Goal: Task Accomplishment & Management: Use online tool/utility

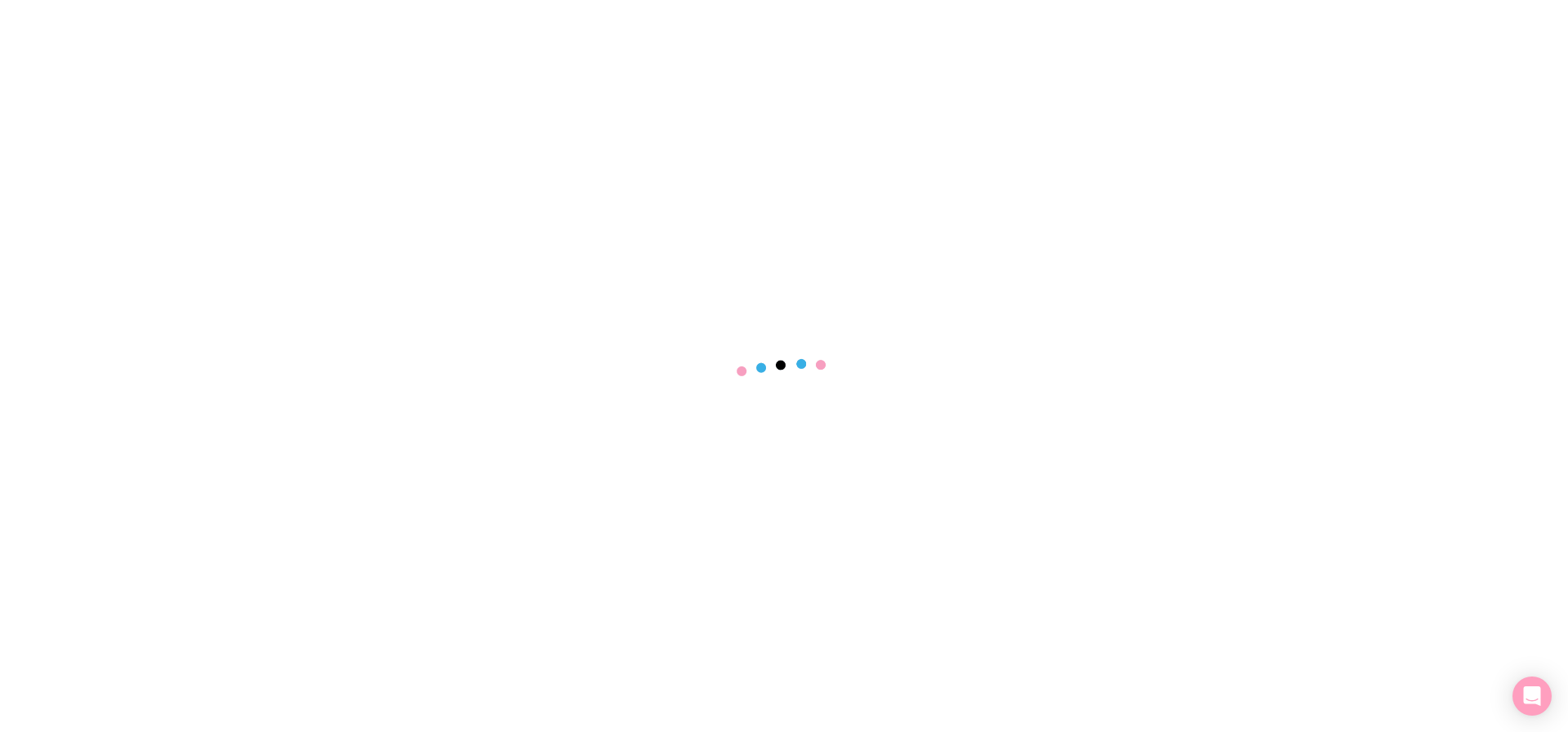
select select "NONE"
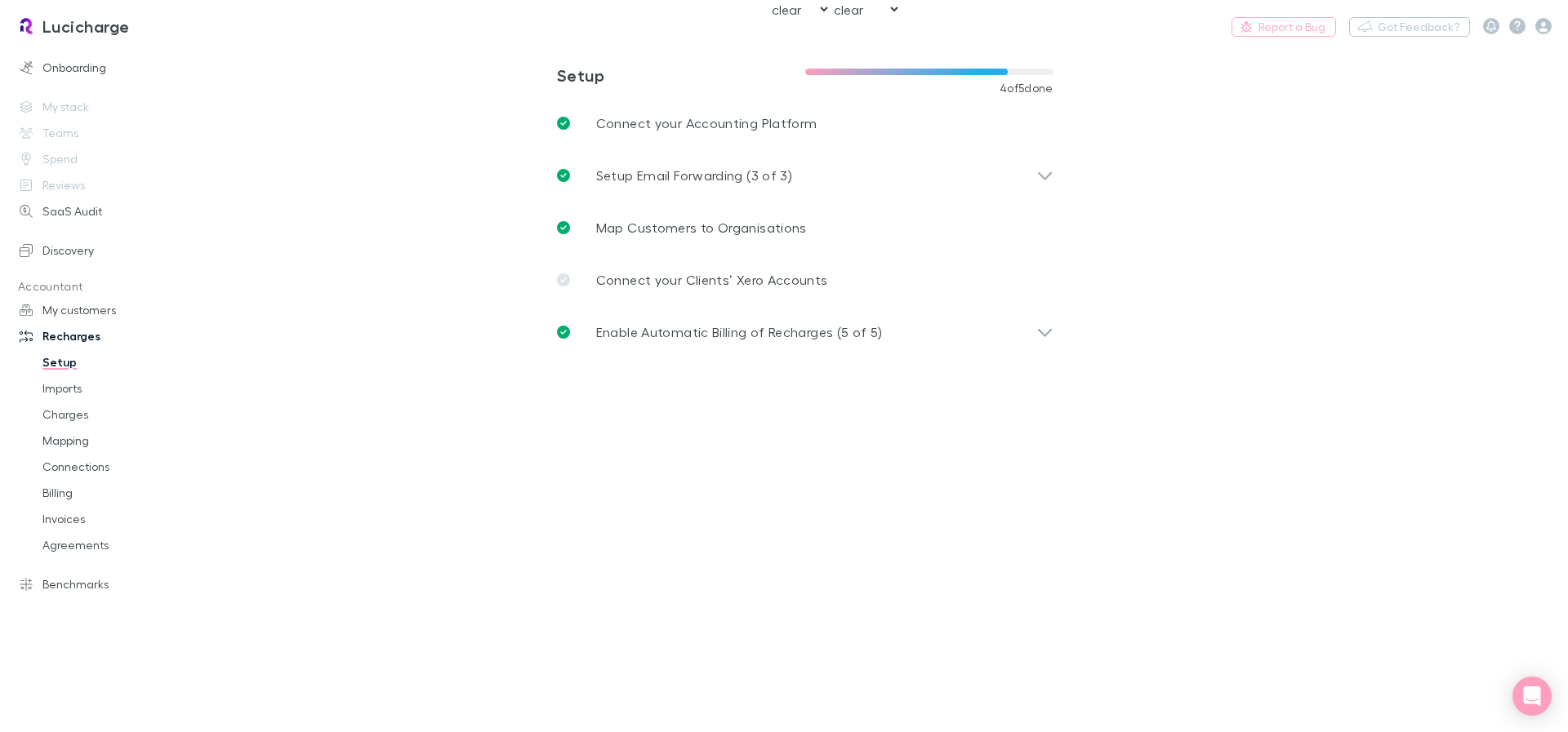
click at [831, 1] on select "rechargly hudled clear" at bounding box center [866, 9] width 70 height 17
select select "hudled"
